Goal: Entertainment & Leisure: Consume media (video, audio)

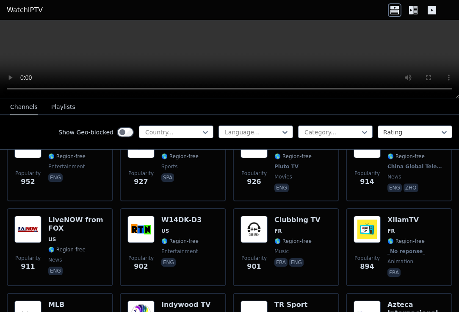
scroll to position [1822, 0]
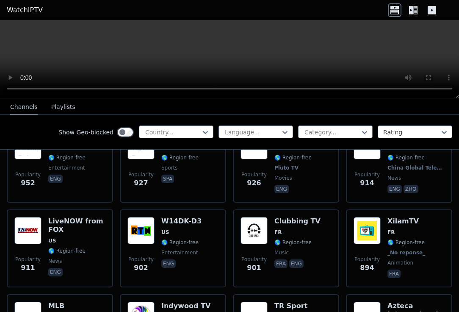
click at [414, 12] on icon at bounding box center [415, 10] width 4 height 8
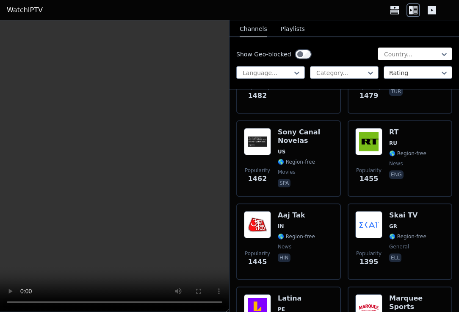
click at [410, 58] on div at bounding box center [411, 54] width 57 height 8
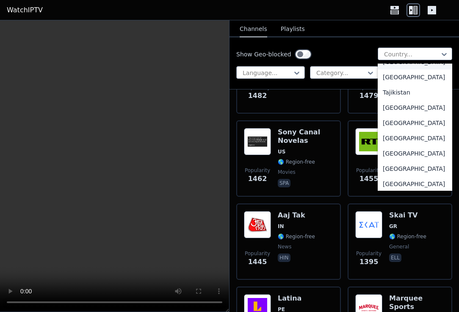
scroll to position [2795, 0]
click at [402, 84] on div "[GEOGRAPHIC_DATA]" at bounding box center [415, 76] width 75 height 15
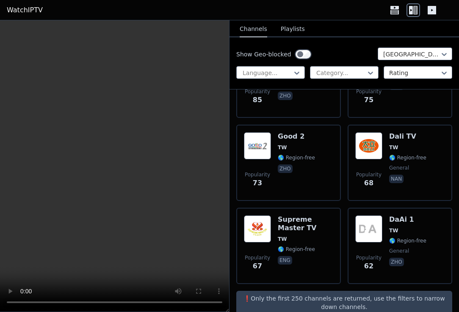
scroll to position [414, 0]
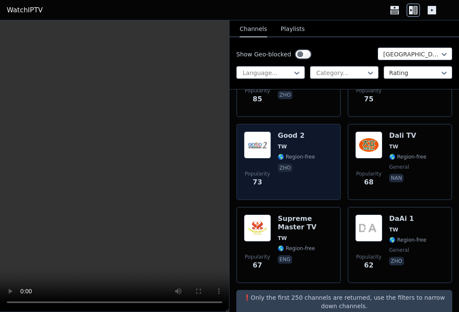
click at [264, 139] on img at bounding box center [257, 144] width 27 height 27
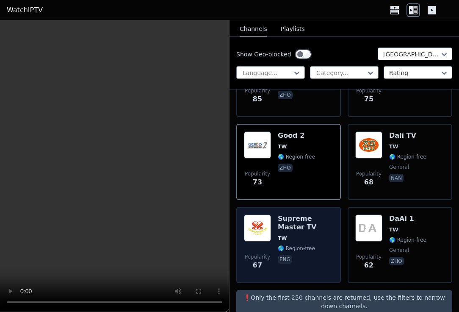
click at [262, 214] on img at bounding box center [257, 227] width 27 height 27
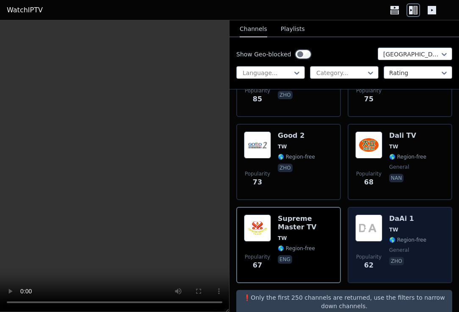
click at [389, 218] on div "DaAi 1 TW 🌎 Region-free general zho" at bounding box center [407, 244] width 37 height 61
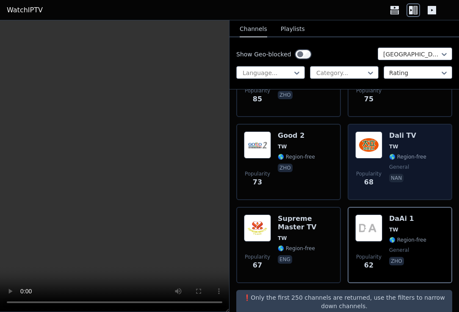
click at [358, 134] on img at bounding box center [368, 144] width 27 height 27
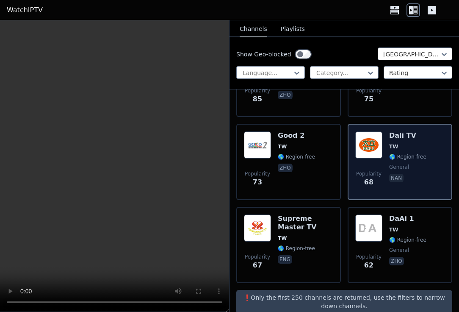
click at [370, 133] on img at bounding box center [368, 144] width 27 height 27
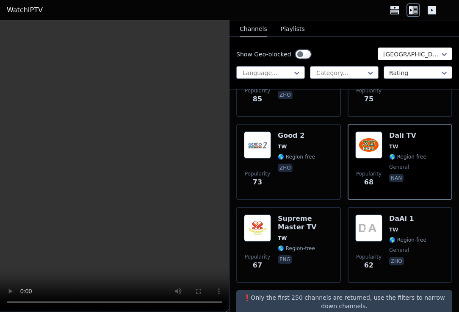
click at [410, 58] on div at bounding box center [411, 54] width 57 height 8
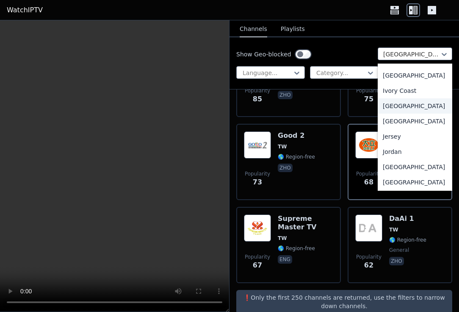
scroll to position [1412, 0]
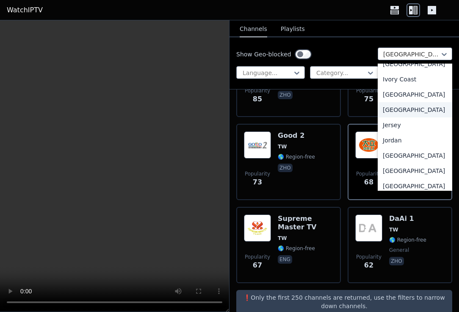
click at [401, 117] on div "[GEOGRAPHIC_DATA]" at bounding box center [415, 109] width 75 height 15
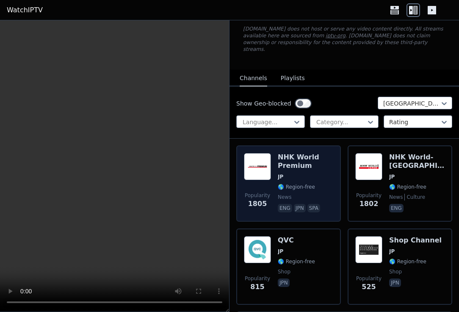
scroll to position [80, 0]
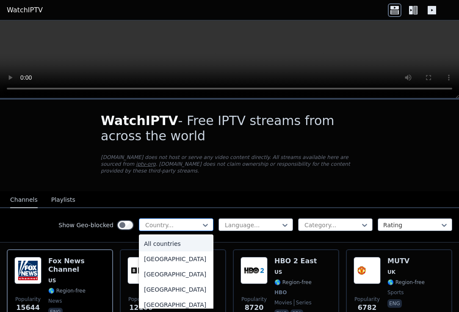
click at [175, 227] on div at bounding box center [172, 225] width 57 height 8
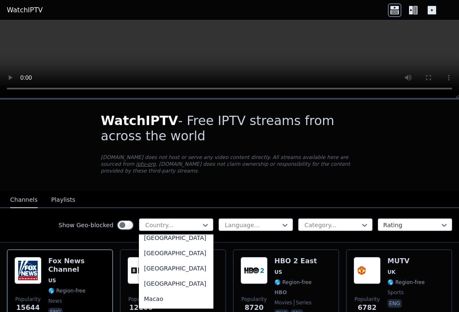
scroll to position [1730, 0]
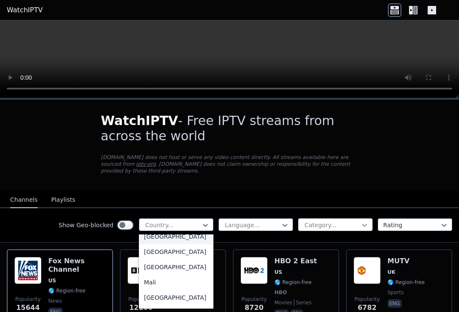
click at [363, 225] on icon at bounding box center [364, 225] width 5 height 3
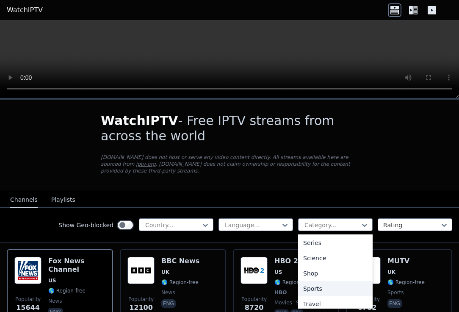
scroll to position [341, 0]
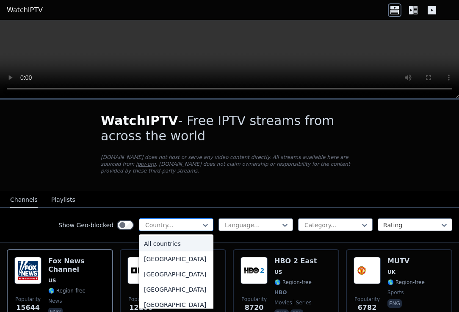
click at [198, 223] on div at bounding box center [172, 225] width 57 height 8
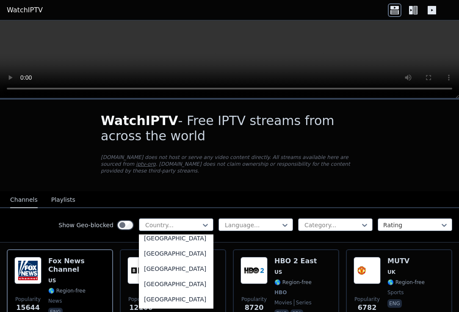
scroll to position [2632, 0]
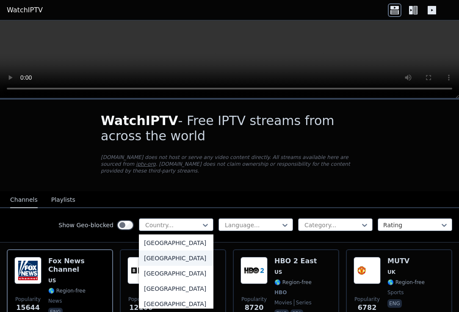
click at [183, 266] on div "[GEOGRAPHIC_DATA]" at bounding box center [176, 257] width 75 height 15
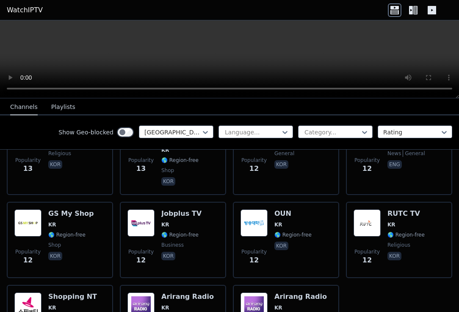
scroll to position [1495, 0]
